Goal: Find specific page/section

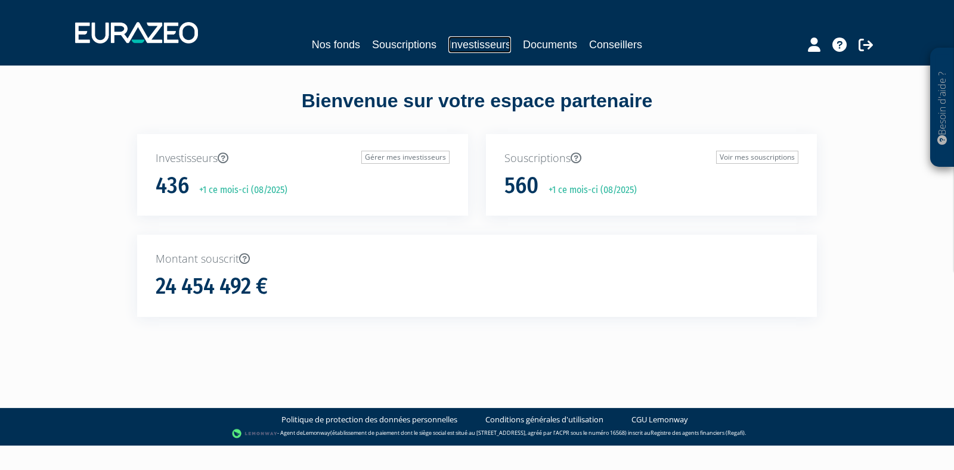
click at [510, 40] on link "Investisseurs" at bounding box center [479, 44] width 63 height 17
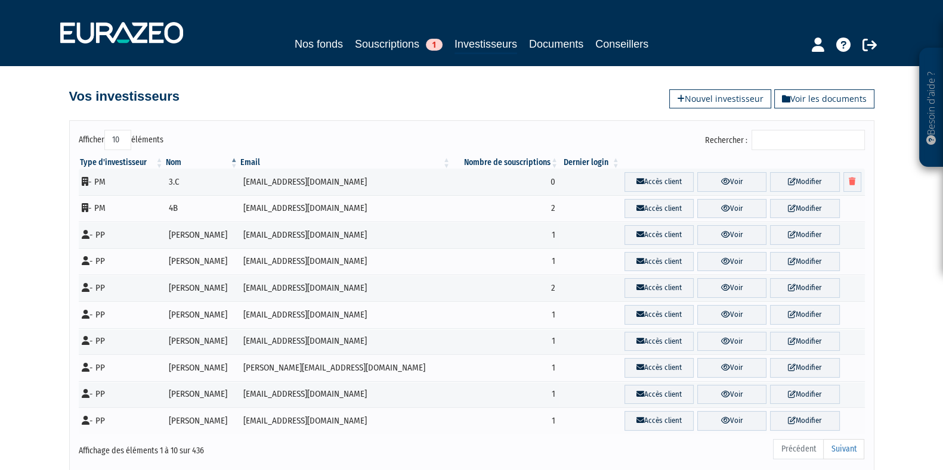
click at [784, 135] on input "Rechercher :" at bounding box center [807, 140] width 113 height 20
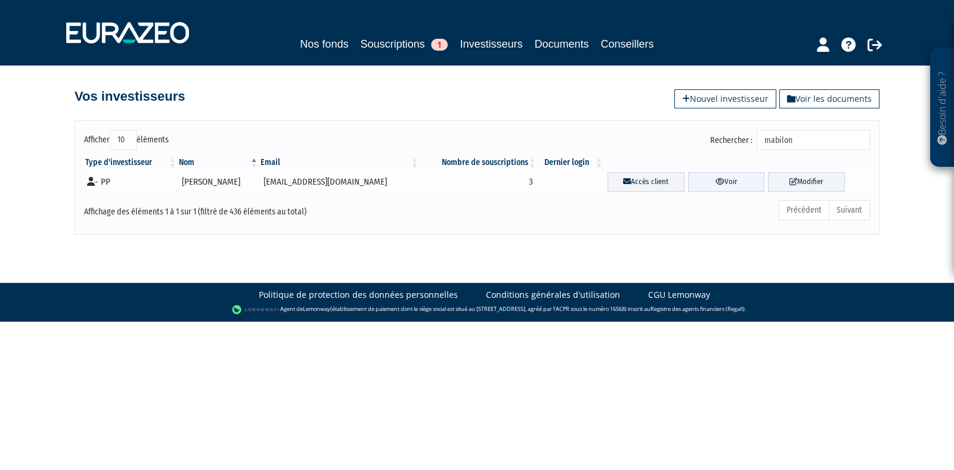
type input "mabilon"
click at [708, 184] on link "Voir" at bounding box center [726, 182] width 77 height 20
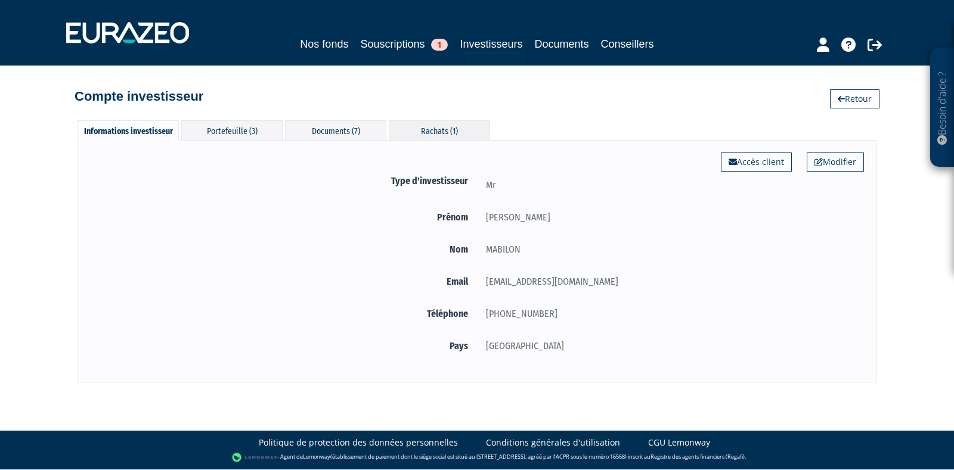
click at [411, 129] on div "Rachats (1)" at bounding box center [439, 130] width 101 height 20
